Goal: Book appointment/travel/reservation

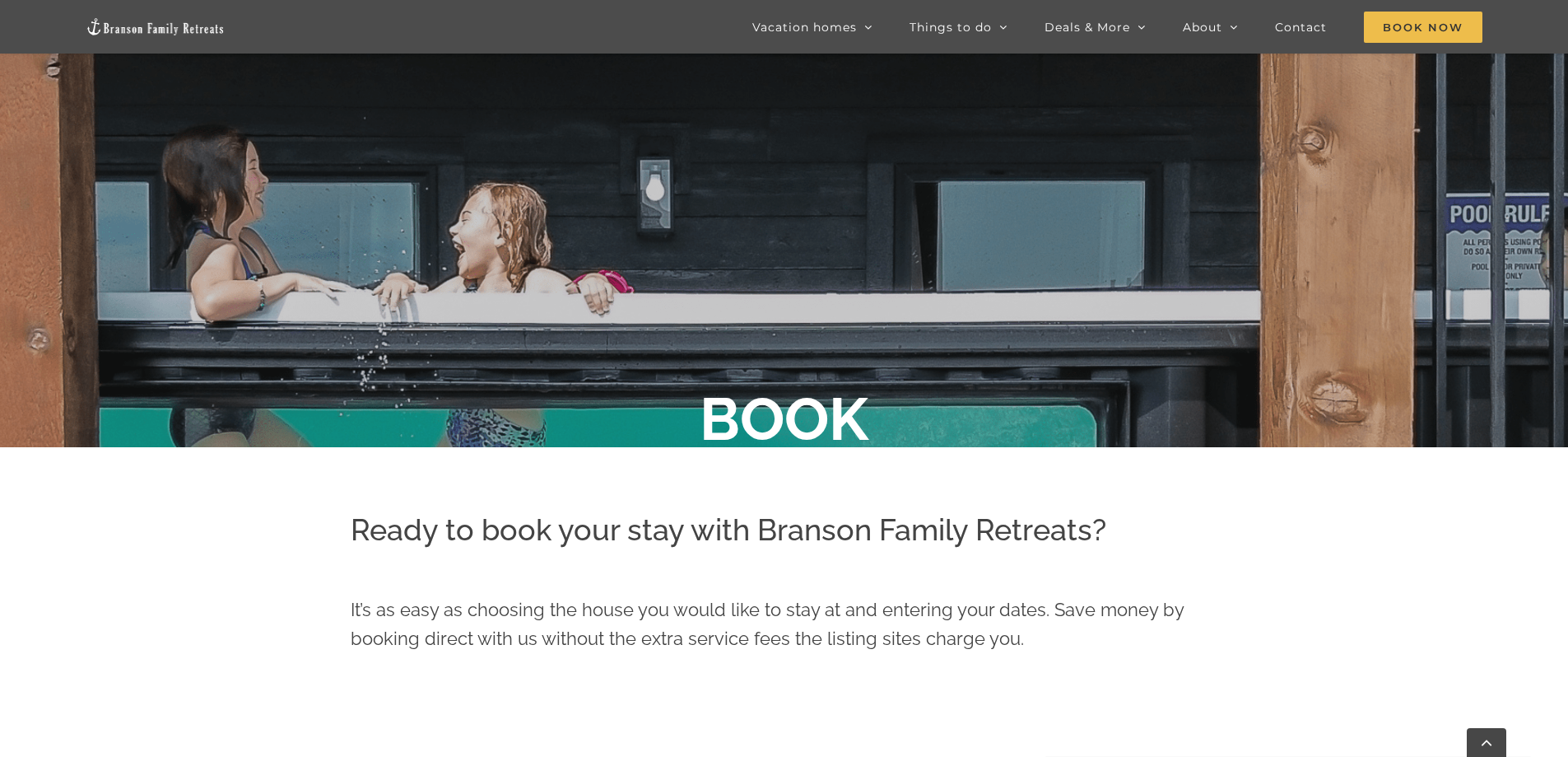
scroll to position [98, 0]
